Goal: Transaction & Acquisition: Purchase product/service

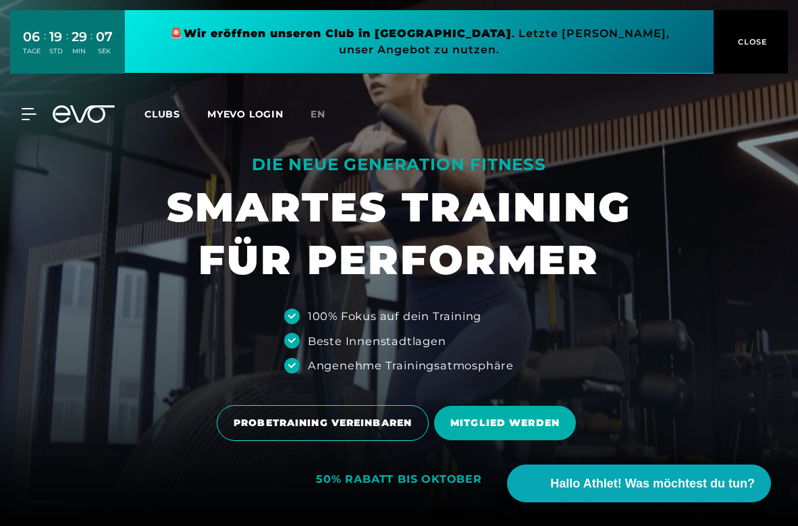
click at [752, 40] on span "CLOSE" at bounding box center [750, 42] width 33 height 12
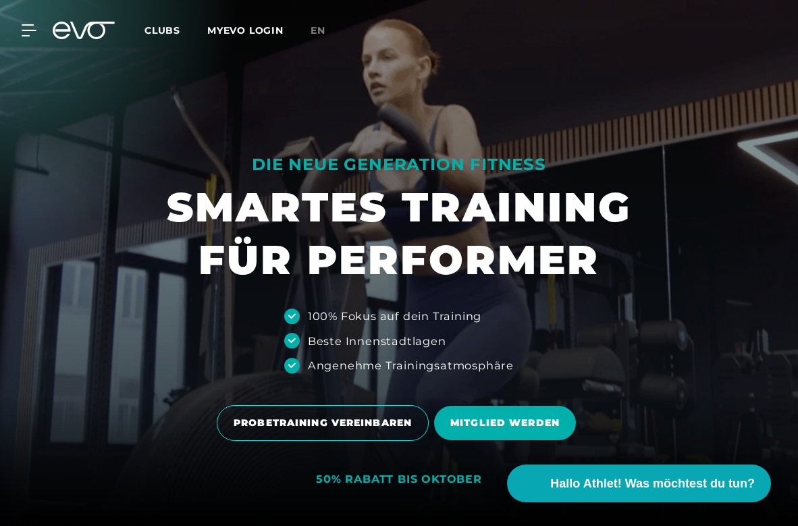
click at [302, 25] on div "Clubs MYEVO LOGIN" at bounding box center [227, 31] width 166 height 16
click at [310, 25] on div "Clubs MYEVO LOGIN" at bounding box center [227, 31] width 166 height 16
click at [221, 33] on link "MYEVO LOGIN" at bounding box center [245, 30] width 76 height 12
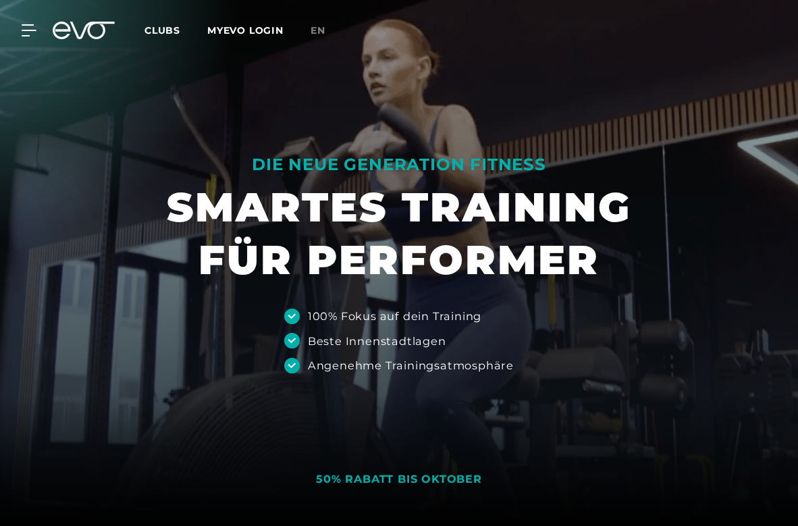
click at [314, 29] on span "en" at bounding box center [317, 30] width 15 height 12
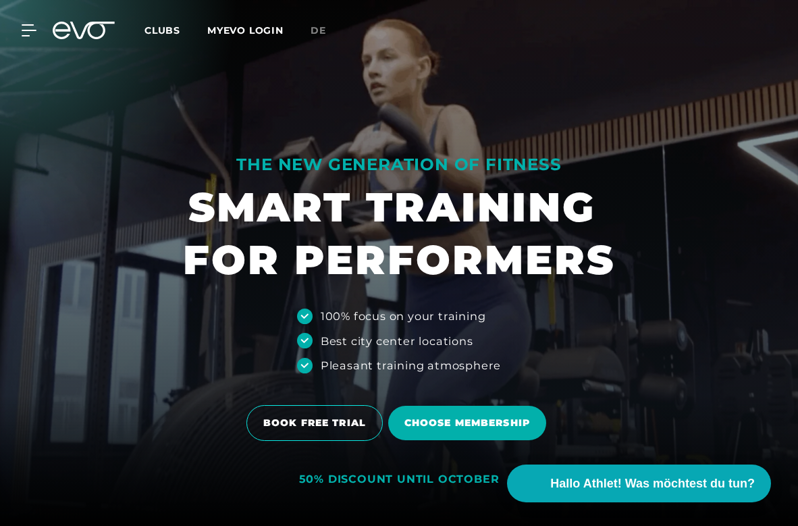
click at [170, 28] on span "Clubs" at bounding box center [162, 30] width 36 height 12
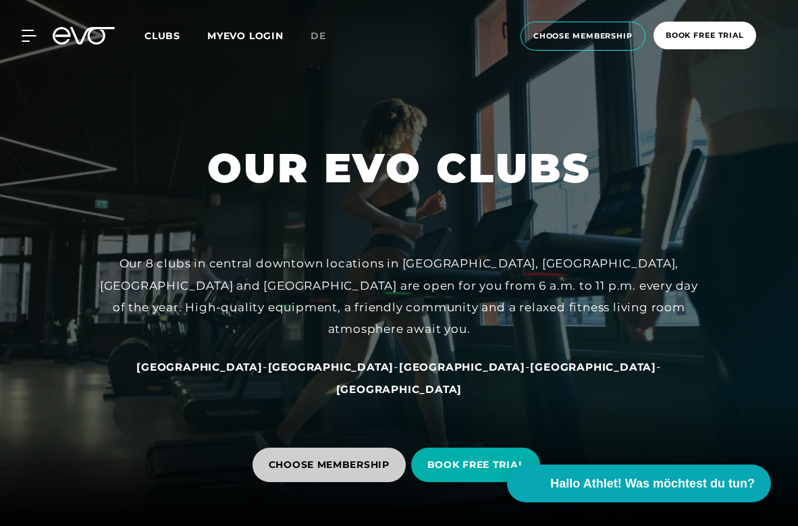
click at [316, 466] on span "CHOOSE MEMBERSHIP" at bounding box center [329, 464] width 121 height 14
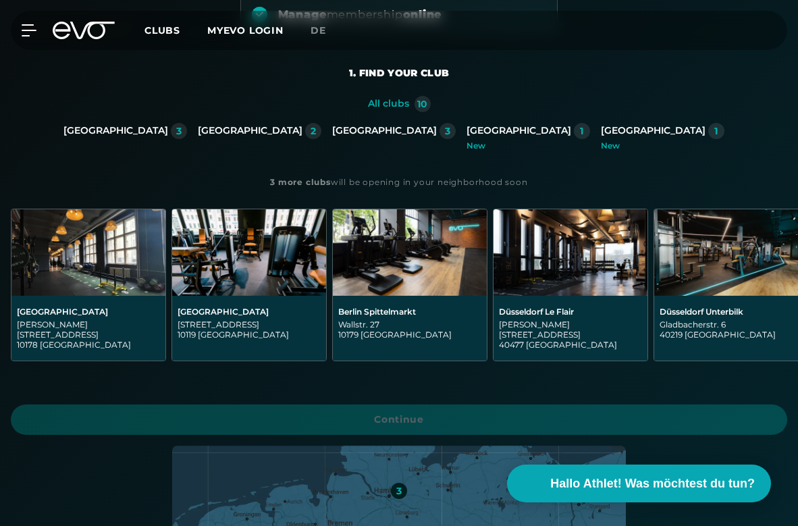
scroll to position [274, 0]
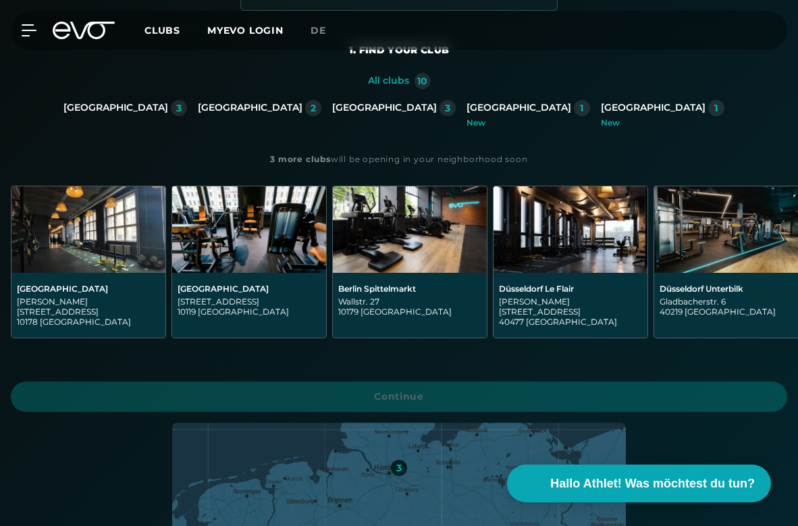
click at [466, 103] on div "[GEOGRAPHIC_DATA]" at bounding box center [518, 108] width 105 height 12
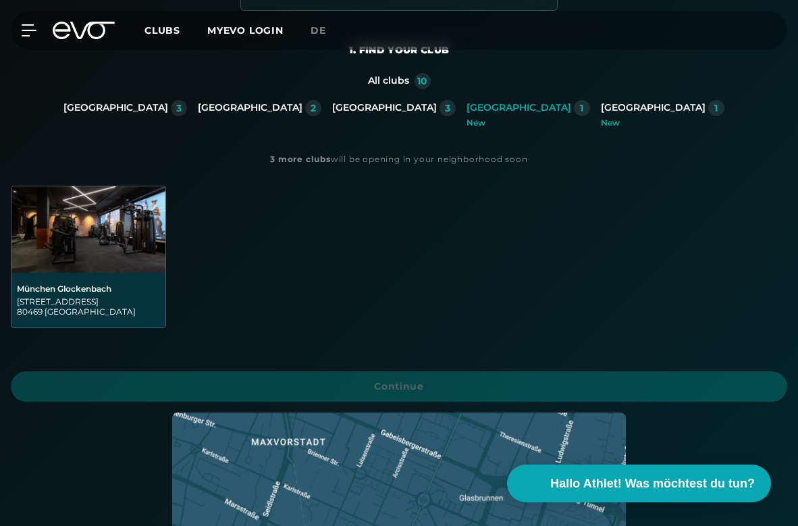
click at [126, 247] on img at bounding box center [88, 229] width 154 height 86
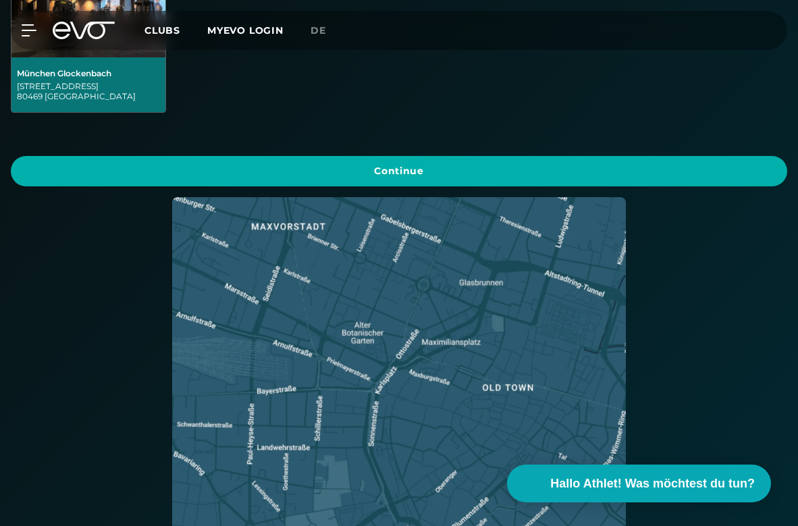
scroll to position [805, 1]
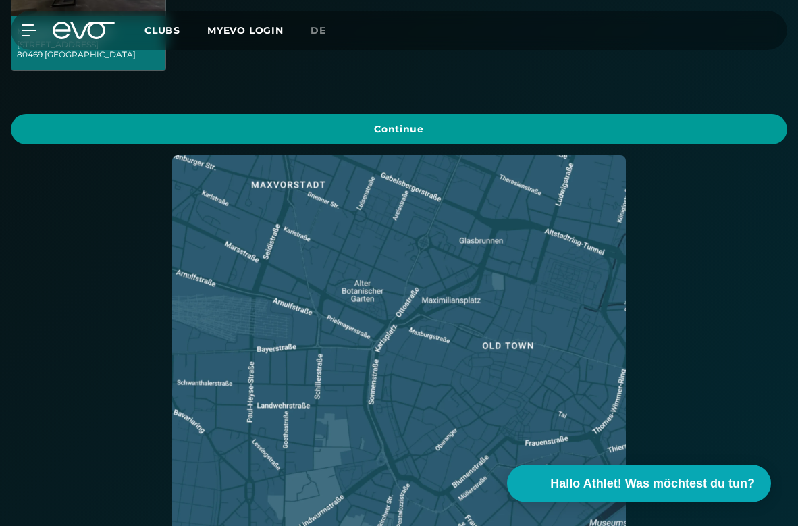
click at [275, 128] on span "Continue" at bounding box center [399, 129] width 744 height 14
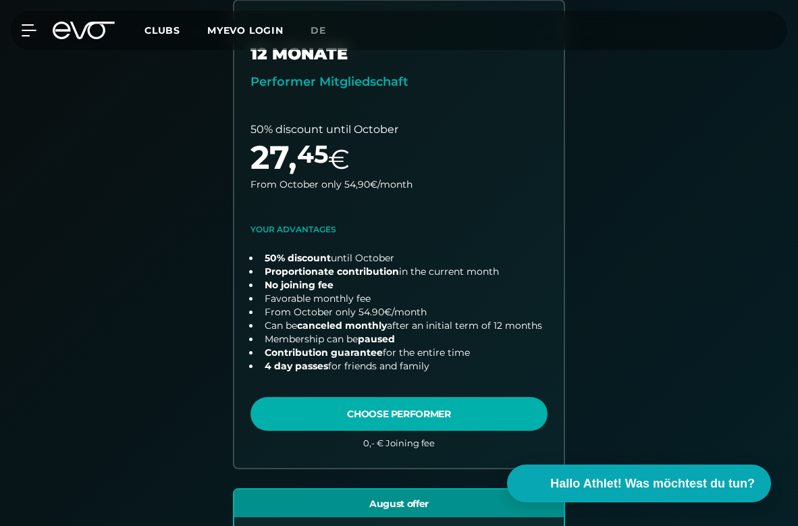
scroll to position [393, 0]
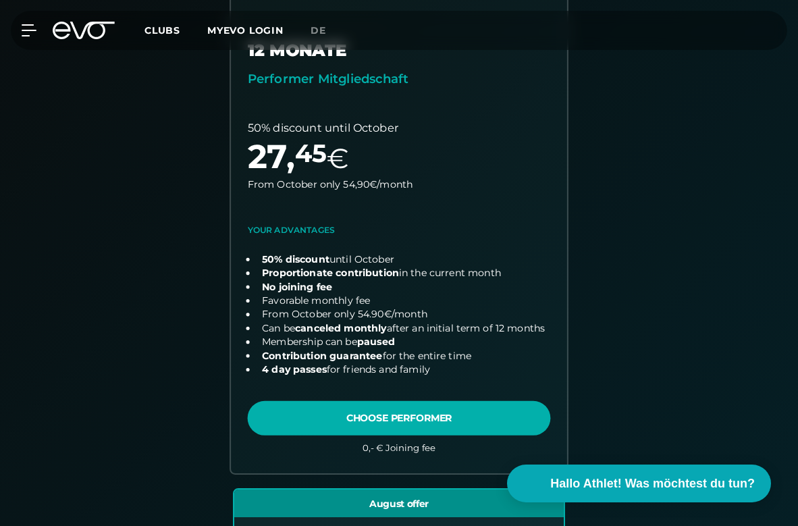
click at [312, 419] on link "choose plan" at bounding box center [399, 234] width 336 height 476
